Goal: Use online tool/utility

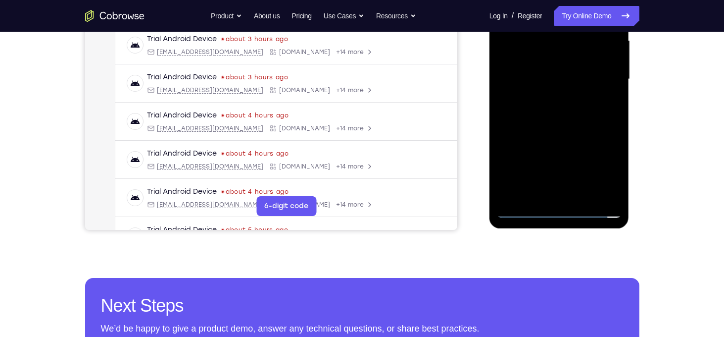
scroll to position [232, 0]
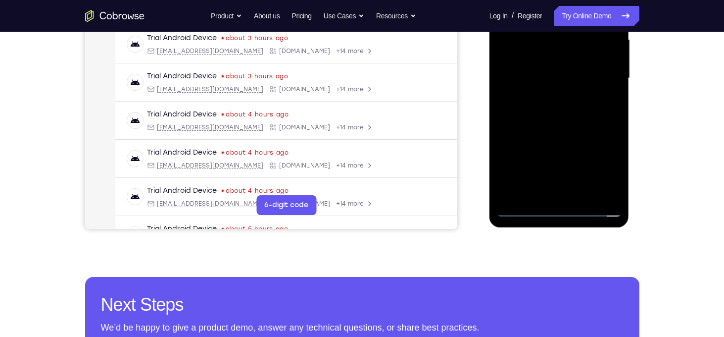
click at [560, 207] on div at bounding box center [559, 78] width 125 height 277
click at [617, 163] on div at bounding box center [559, 78] width 125 height 277
click at [608, 167] on div at bounding box center [559, 78] width 125 height 277
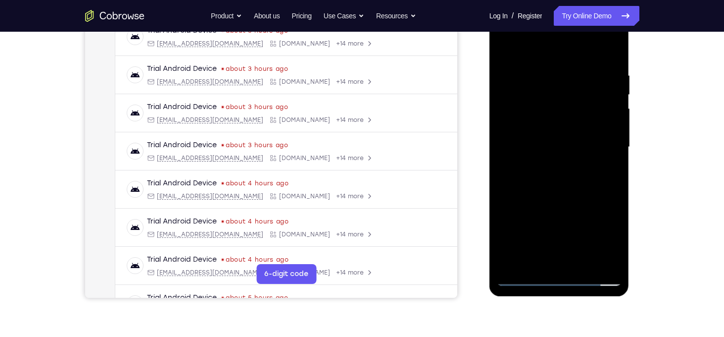
scroll to position [143, 0]
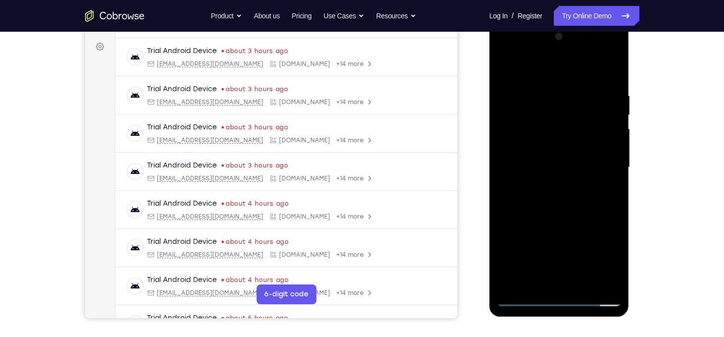
click at [514, 50] on div at bounding box center [559, 167] width 125 height 277
click at [599, 165] on div at bounding box center [559, 167] width 125 height 277
click at [549, 187] on div at bounding box center [559, 167] width 125 height 277
click at [557, 157] on div at bounding box center [559, 167] width 125 height 277
click at [531, 147] on div at bounding box center [559, 167] width 125 height 277
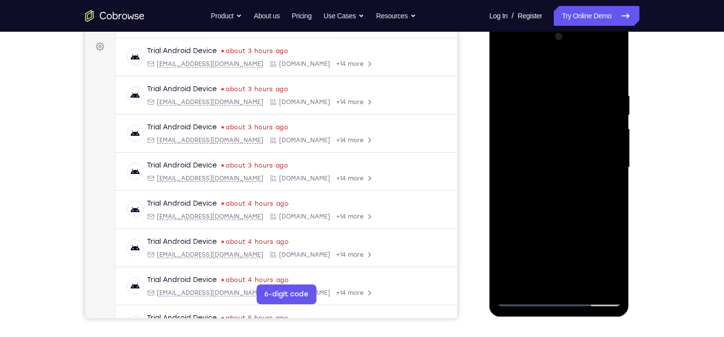
click at [545, 165] on div at bounding box center [559, 167] width 125 height 277
click at [615, 71] on div at bounding box center [559, 167] width 125 height 277
click at [614, 79] on div at bounding box center [559, 167] width 125 height 277
click at [614, 65] on div at bounding box center [559, 167] width 125 height 277
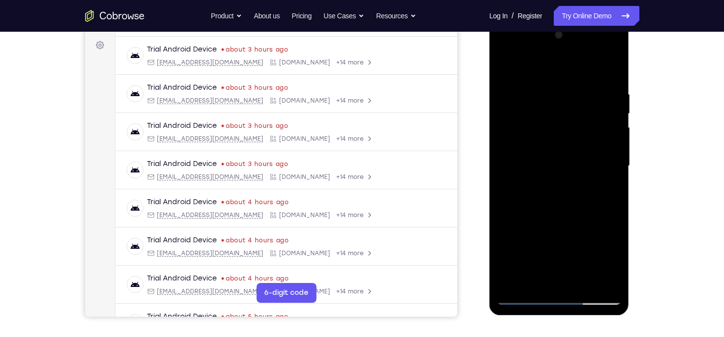
click at [566, 195] on div at bounding box center [559, 165] width 125 height 277
click at [571, 138] on div at bounding box center [559, 165] width 125 height 277
click at [543, 249] on div at bounding box center [559, 165] width 125 height 277
click at [544, 160] on div at bounding box center [559, 165] width 125 height 277
click at [616, 67] on div at bounding box center [559, 165] width 125 height 277
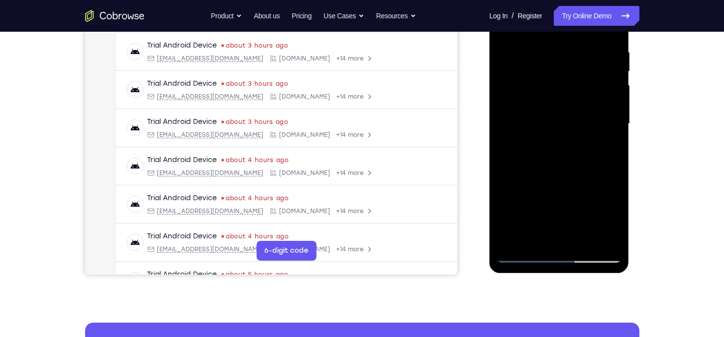
scroll to position [186, 0]
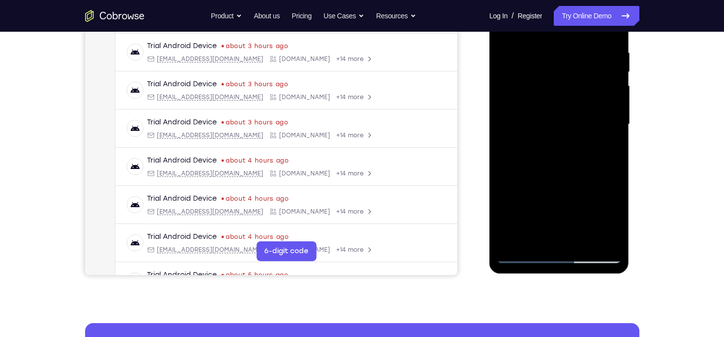
click at [540, 78] on div at bounding box center [559, 124] width 125 height 277
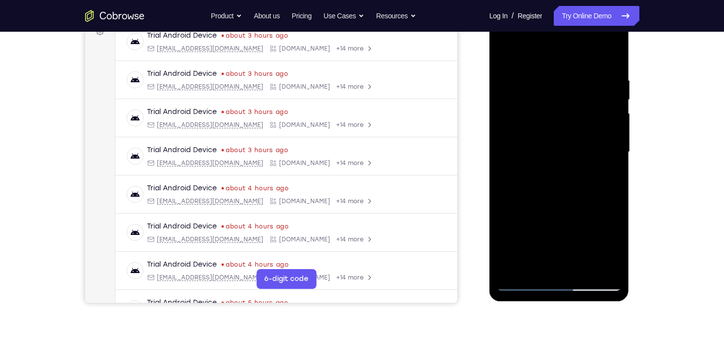
scroll to position [157, 0]
drag, startPoint x: 561, startPoint y: 70, endPoint x: 560, endPoint y: 192, distance: 121.3
click at [560, 192] on div at bounding box center [559, 152] width 125 height 277
drag, startPoint x: 553, startPoint y: 74, endPoint x: 573, endPoint y: 186, distance: 113.0
click at [573, 186] on div at bounding box center [559, 152] width 125 height 277
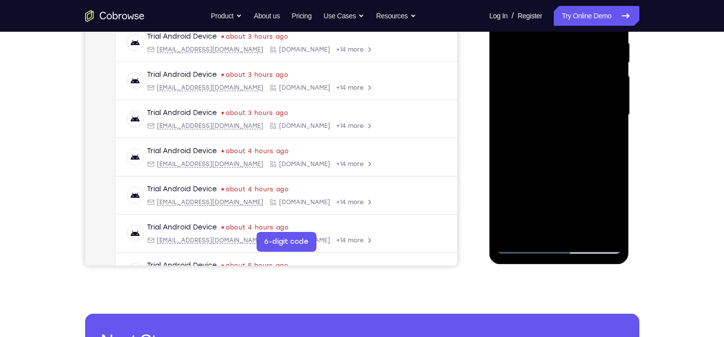
scroll to position [196, 0]
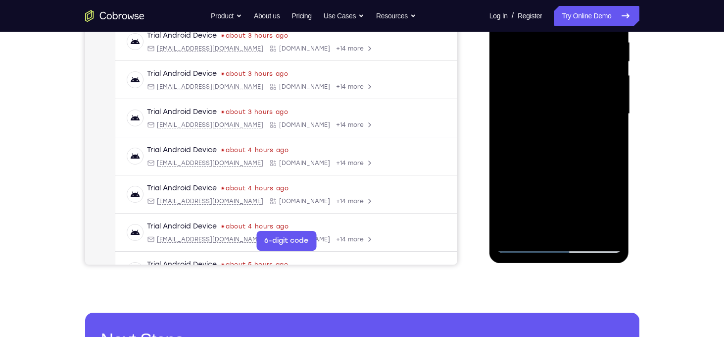
click at [512, 229] on div at bounding box center [559, 113] width 125 height 277
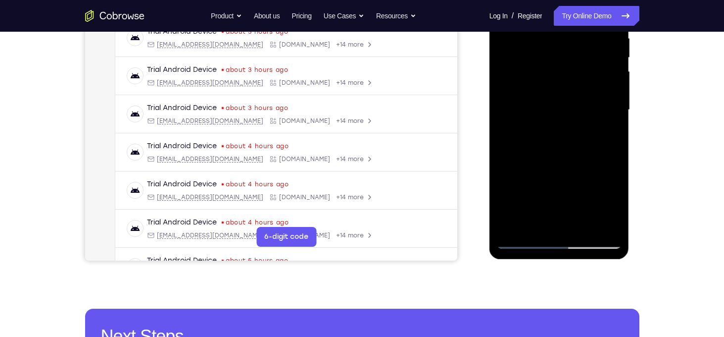
scroll to position [204, 0]
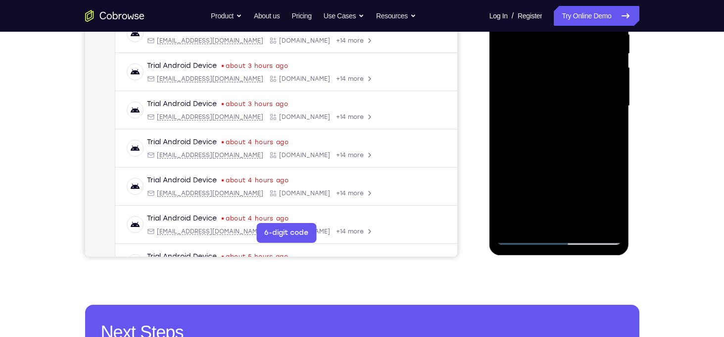
click at [510, 223] on div at bounding box center [559, 105] width 125 height 277
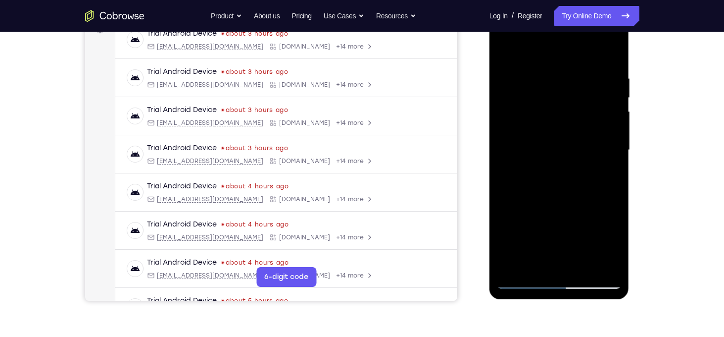
scroll to position [182, 0]
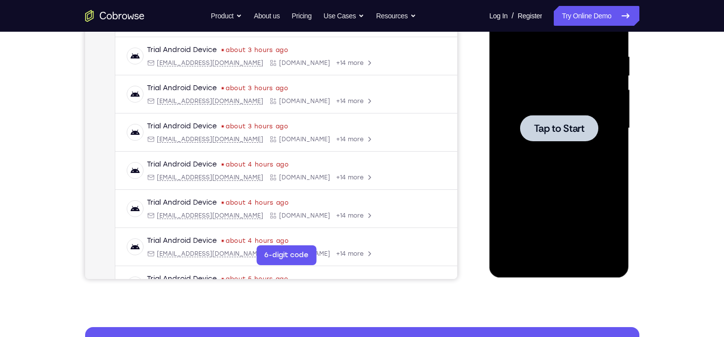
click at [541, 131] on span "Tap to Start" at bounding box center [559, 128] width 50 height 10
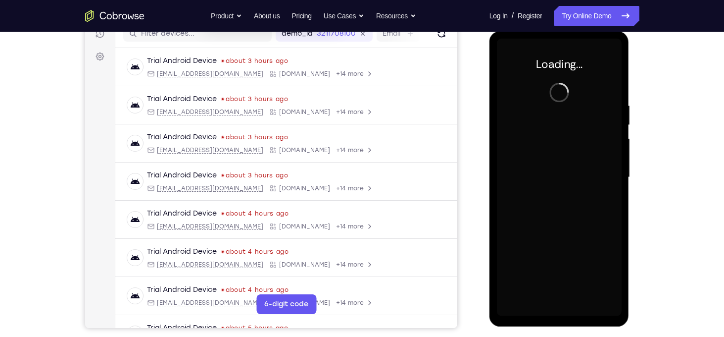
scroll to position [132, 0]
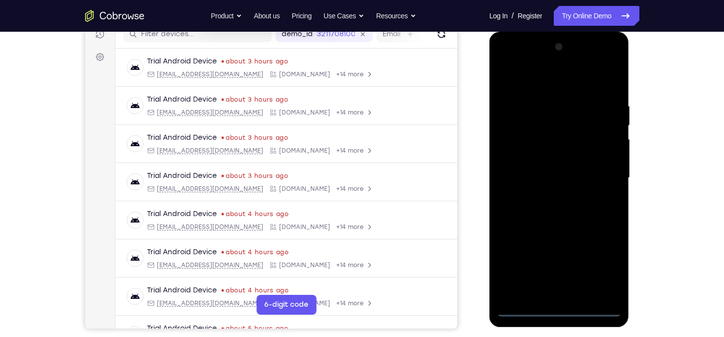
click at [560, 311] on div at bounding box center [559, 177] width 125 height 277
click at [600, 266] on div at bounding box center [559, 177] width 125 height 277
click at [608, 265] on div at bounding box center [559, 177] width 125 height 277
click at [541, 79] on div at bounding box center [559, 177] width 125 height 277
click at [605, 177] on div at bounding box center [559, 177] width 125 height 277
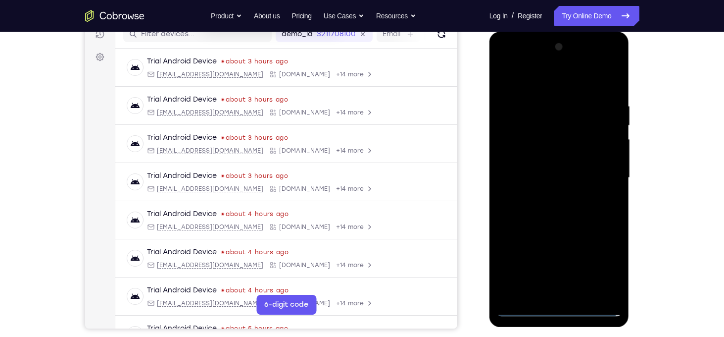
click at [552, 196] on div at bounding box center [559, 177] width 125 height 277
click at [545, 174] on div at bounding box center [559, 177] width 125 height 277
click at [518, 158] on div at bounding box center [559, 177] width 125 height 277
click at [531, 186] on div at bounding box center [559, 177] width 125 height 277
click at [561, 175] on div at bounding box center [559, 177] width 125 height 277
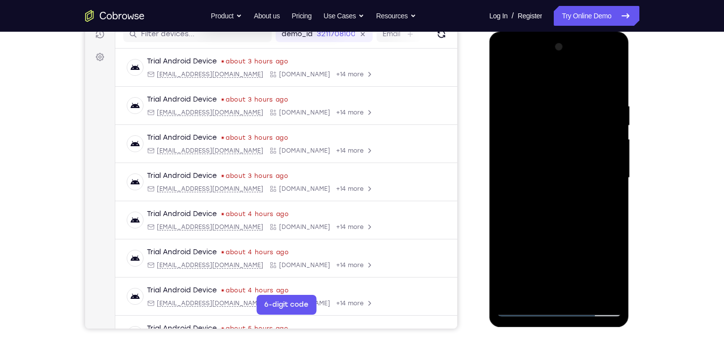
click at [571, 210] on div at bounding box center [559, 177] width 125 height 277
click at [585, 293] on div at bounding box center [559, 177] width 125 height 277
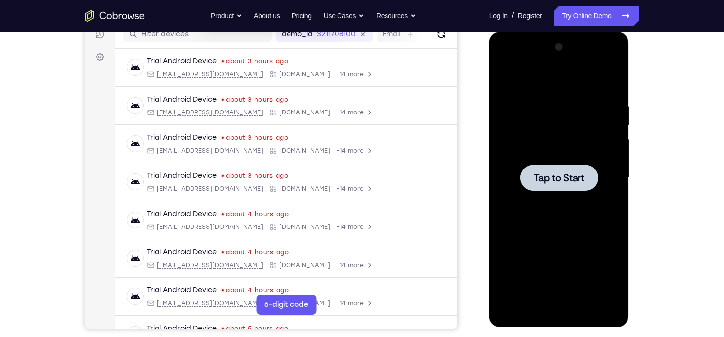
click at [550, 168] on div at bounding box center [559, 177] width 78 height 26
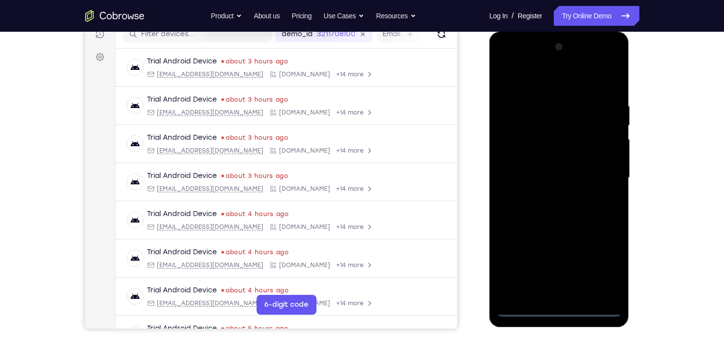
click at [560, 309] on div at bounding box center [559, 177] width 125 height 277
click at [602, 277] on div at bounding box center [559, 177] width 125 height 277
click at [606, 264] on div at bounding box center [559, 177] width 125 height 277
click at [533, 84] on div at bounding box center [559, 177] width 125 height 277
click at [601, 180] on div at bounding box center [559, 177] width 125 height 277
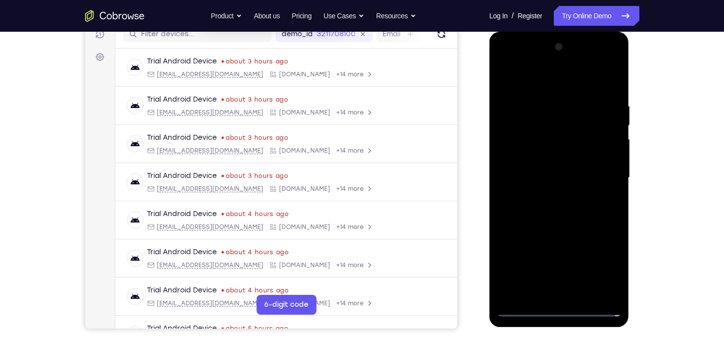
click at [549, 297] on div at bounding box center [559, 177] width 125 height 277
click at [557, 172] on div at bounding box center [559, 177] width 125 height 277
click at [537, 153] on div at bounding box center [559, 177] width 125 height 277
click at [549, 177] on div at bounding box center [559, 177] width 125 height 277
click at [615, 79] on div at bounding box center [559, 177] width 125 height 277
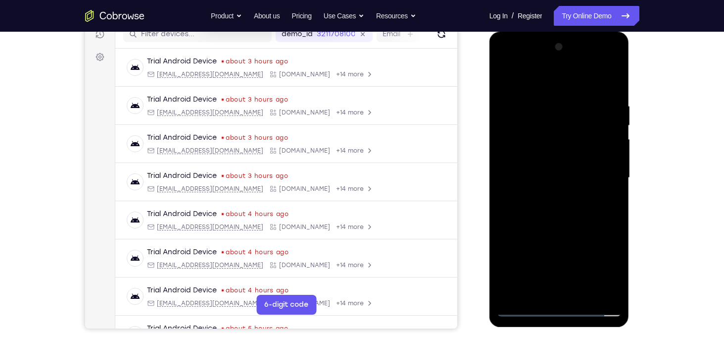
click at [553, 227] on div at bounding box center [559, 177] width 125 height 277
click at [541, 137] on div at bounding box center [559, 177] width 125 height 277
click at [508, 101] on div at bounding box center [559, 177] width 125 height 277
click at [604, 77] on div at bounding box center [559, 177] width 125 height 277
click at [507, 79] on div at bounding box center [559, 177] width 125 height 277
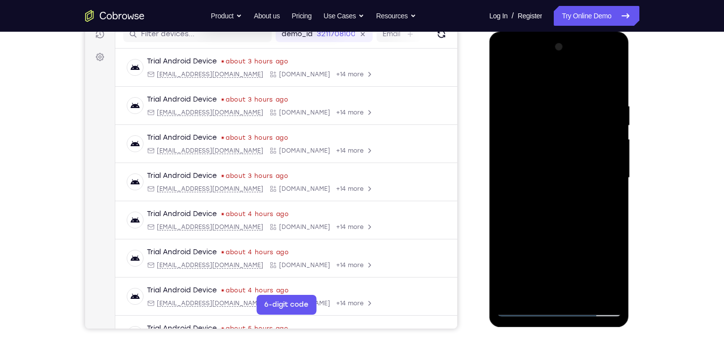
click at [507, 79] on div at bounding box center [559, 177] width 125 height 277
click at [615, 80] on div at bounding box center [559, 177] width 125 height 277
click at [533, 133] on div at bounding box center [559, 177] width 125 height 277
click at [512, 102] on div at bounding box center [559, 177] width 125 height 277
click at [505, 81] on div at bounding box center [559, 177] width 125 height 277
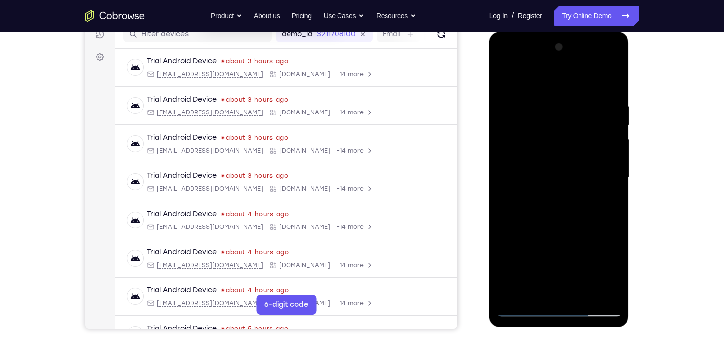
click at [580, 294] on div at bounding box center [559, 177] width 125 height 277
click at [566, 234] on div at bounding box center [559, 177] width 125 height 277
click at [561, 255] on div at bounding box center [559, 177] width 125 height 277
click at [505, 74] on div at bounding box center [559, 177] width 125 height 277
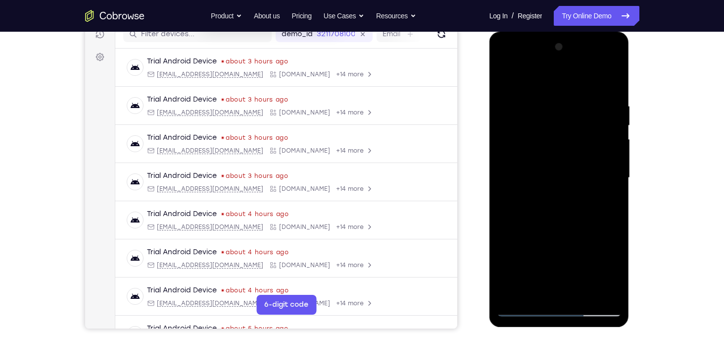
click at [605, 291] on div at bounding box center [559, 177] width 125 height 277
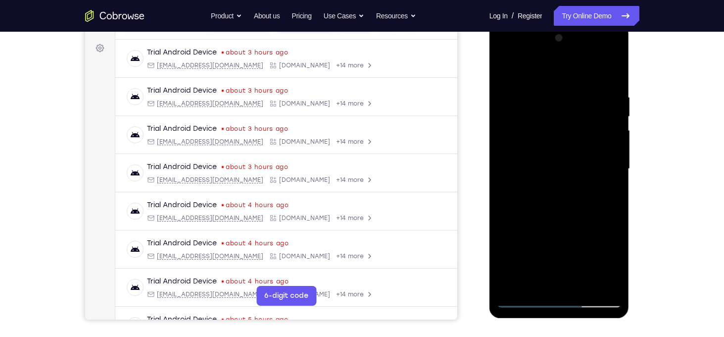
scroll to position [144, 0]
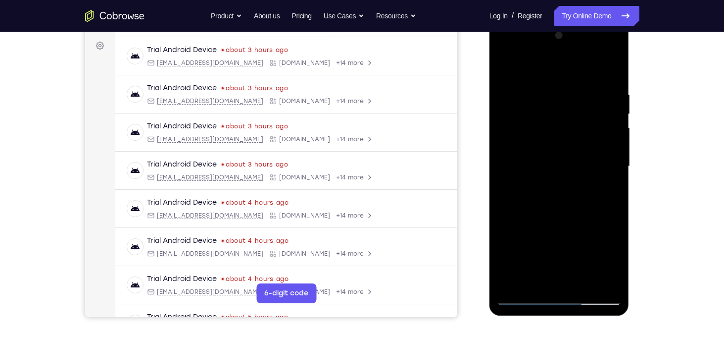
click at [519, 239] on div at bounding box center [559, 166] width 125 height 277
click at [616, 169] on div at bounding box center [559, 166] width 125 height 277
click at [615, 167] on div at bounding box center [559, 166] width 125 height 277
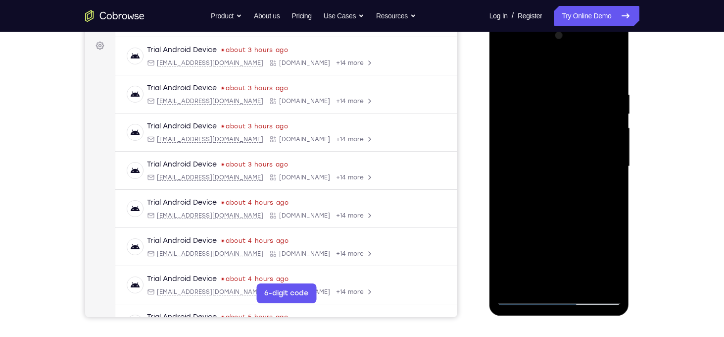
click at [615, 167] on div at bounding box center [559, 166] width 125 height 277
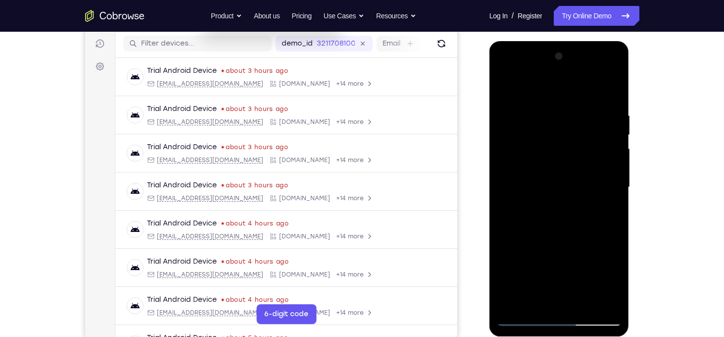
scroll to position [116, 0]
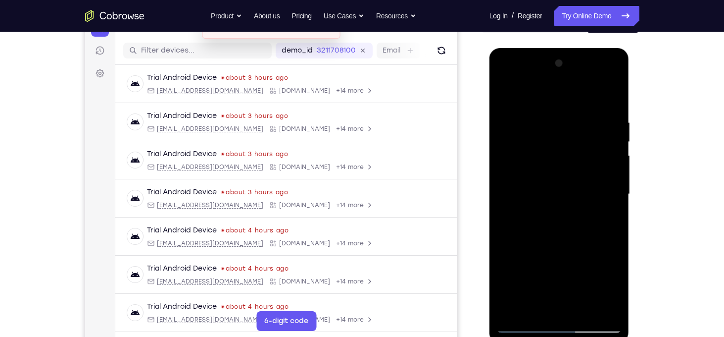
click at [505, 95] on div at bounding box center [559, 193] width 125 height 277
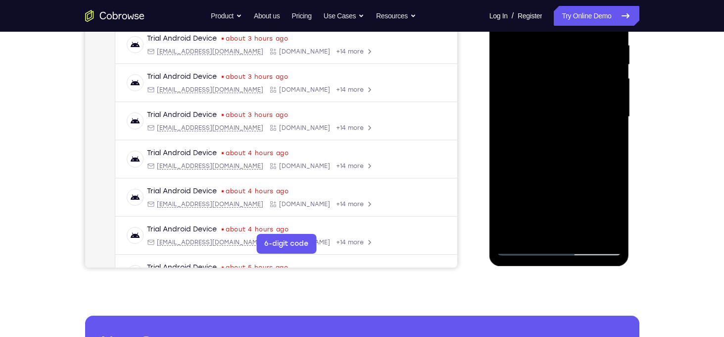
scroll to position [196, 0]
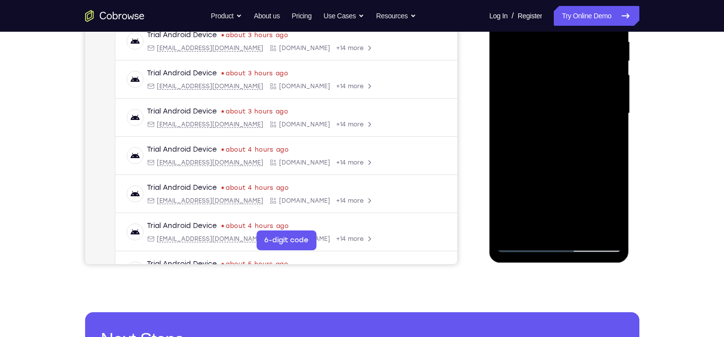
click at [516, 229] on div at bounding box center [559, 113] width 125 height 277
click at [514, 232] on div at bounding box center [559, 113] width 125 height 277
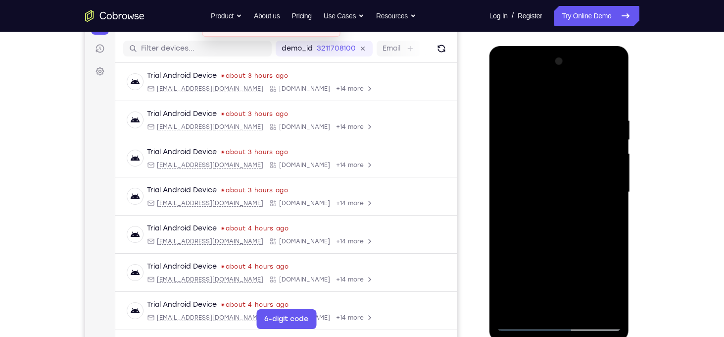
scroll to position [117, 0]
click at [544, 118] on div at bounding box center [559, 192] width 125 height 277
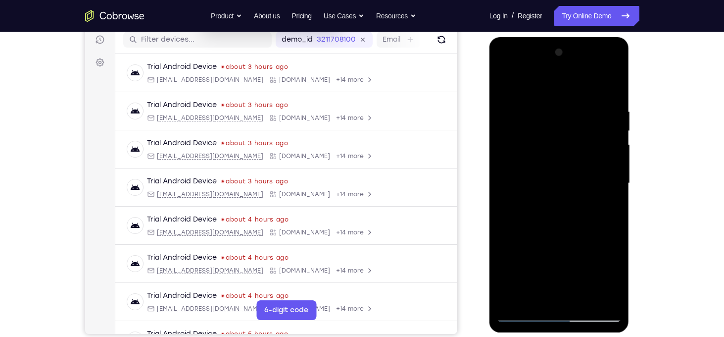
scroll to position [127, 0]
click at [600, 158] on div at bounding box center [559, 182] width 125 height 277
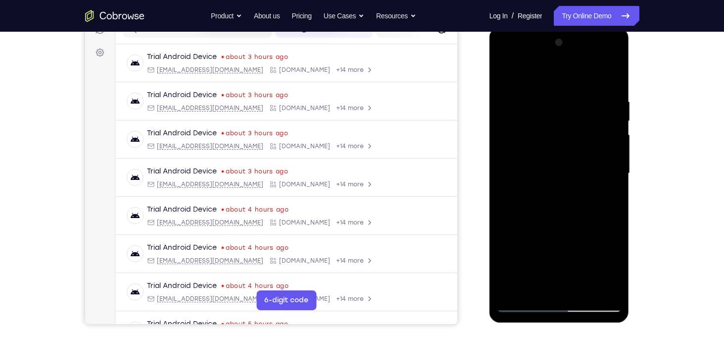
scroll to position [137, 0]
click at [606, 160] on div at bounding box center [559, 173] width 125 height 277
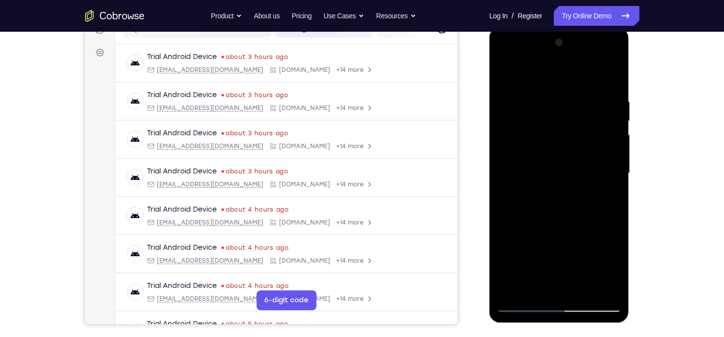
click at [606, 160] on div at bounding box center [559, 173] width 125 height 277
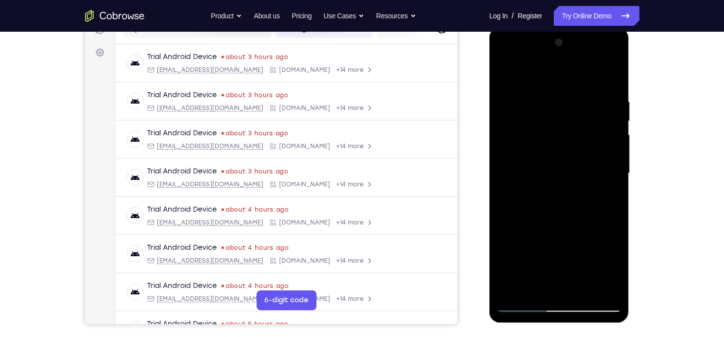
drag, startPoint x: 603, startPoint y: 172, endPoint x: 616, endPoint y: 209, distance: 39.3
click at [616, 209] on div at bounding box center [559, 173] width 125 height 277
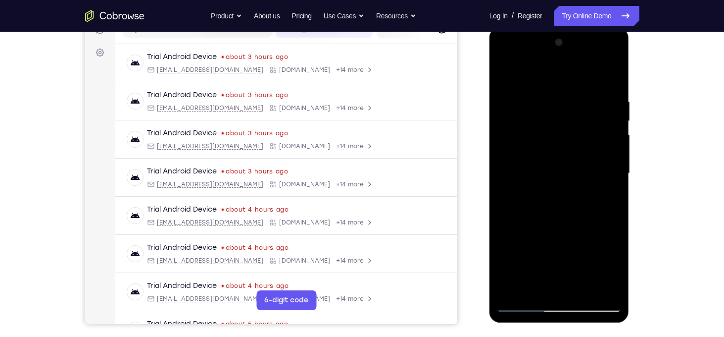
click at [616, 209] on div at bounding box center [559, 173] width 125 height 277
click at [611, 80] on div at bounding box center [559, 173] width 125 height 277
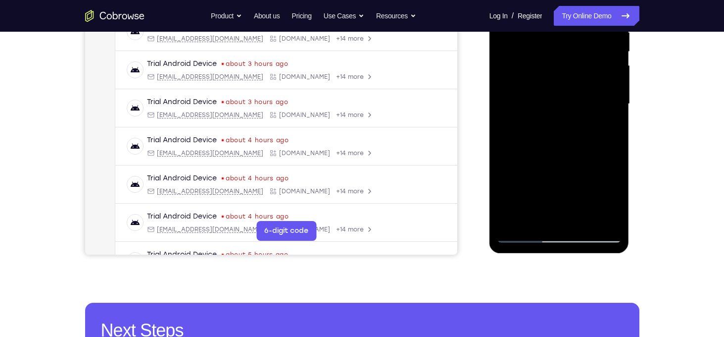
scroll to position [207, 0]
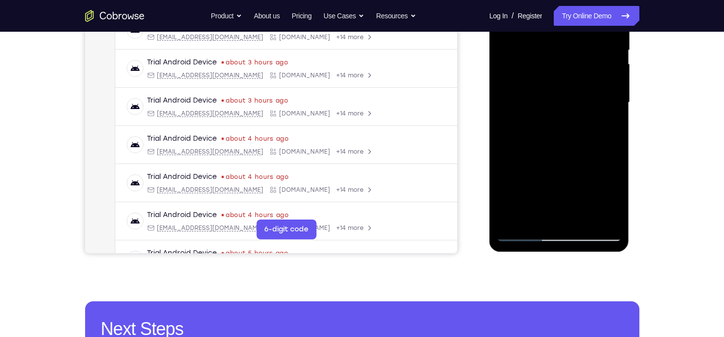
click at [584, 221] on div at bounding box center [559, 102] width 125 height 277
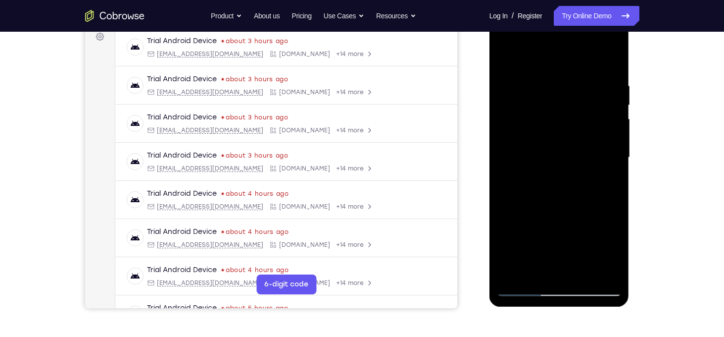
scroll to position [152, 0]
drag, startPoint x: 563, startPoint y: 119, endPoint x: 545, endPoint y: 201, distance: 84.6
click at [545, 201] on div at bounding box center [559, 157] width 125 height 277
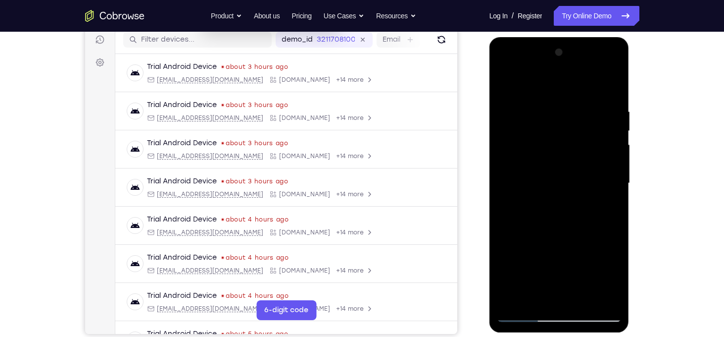
scroll to position [109, 0]
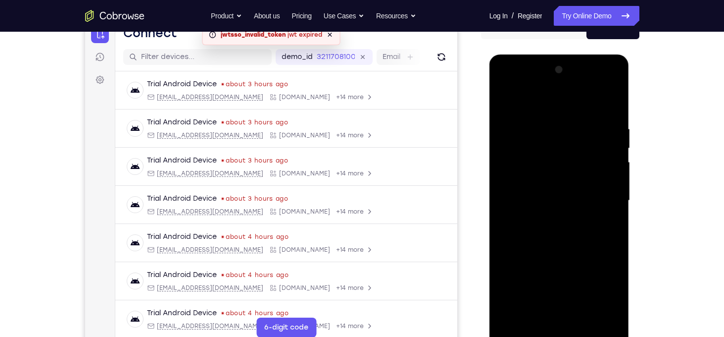
click at [508, 100] on div at bounding box center [559, 200] width 125 height 277
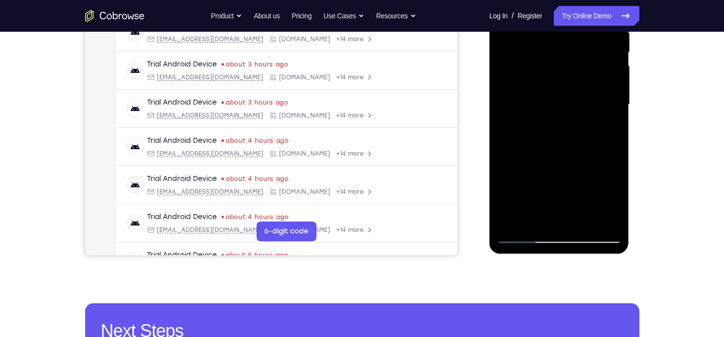
scroll to position [206, 0]
